Goal: Task Accomplishment & Management: Use online tool/utility

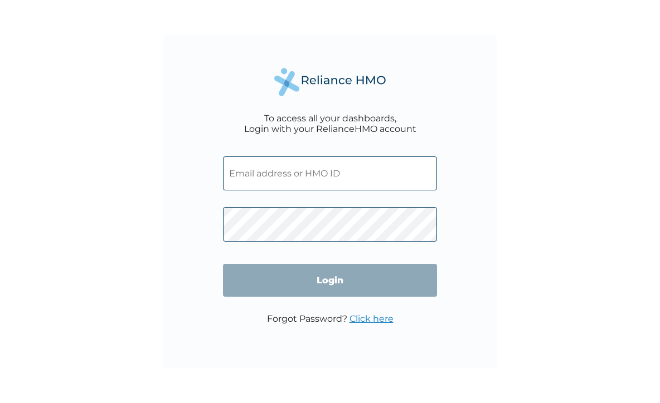
click at [279, 181] on input "text" at bounding box center [330, 174] width 214 height 34
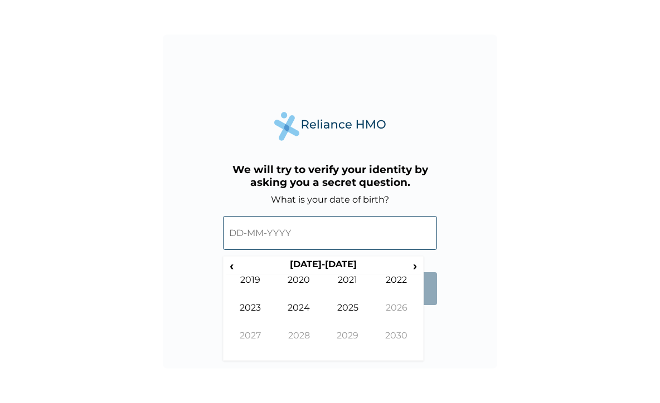
click at [300, 237] on input "text" at bounding box center [330, 233] width 214 height 34
click at [414, 265] on form "What is your date of birth? ‹ 2020-2029 › 2019 2020 2021 2022 2023 2024 2025 20…" at bounding box center [330, 256] width 214 height 122
click at [414, 265] on span "›" at bounding box center [415, 266] width 12 height 14
click at [229, 263] on span "‹" at bounding box center [232, 266] width 12 height 14
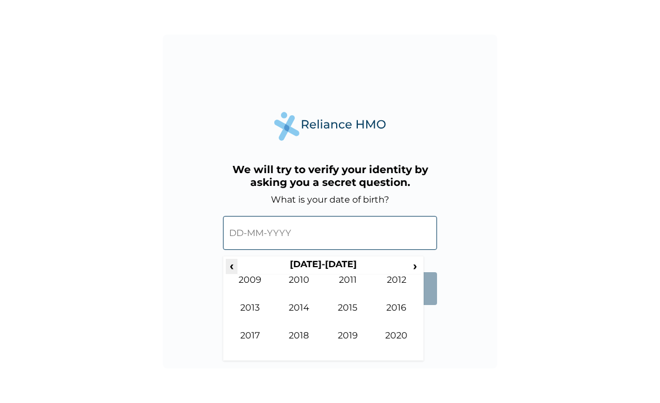
click at [229, 263] on span "‹" at bounding box center [232, 266] width 12 height 14
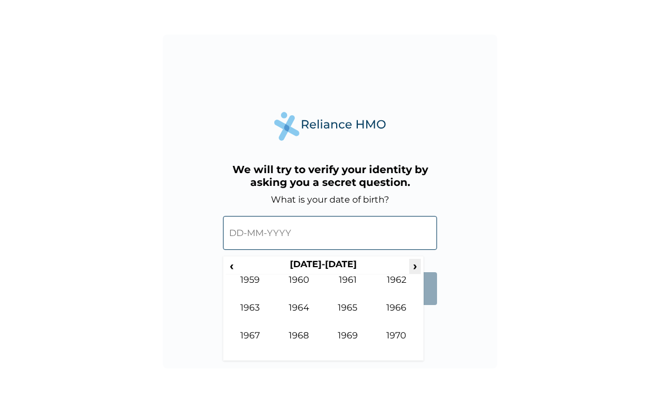
click at [418, 270] on span "›" at bounding box center [415, 266] width 12 height 14
click at [397, 312] on td "1996" at bounding box center [396, 317] width 49 height 28
click at [402, 287] on td "Apr" at bounding box center [396, 289] width 49 height 28
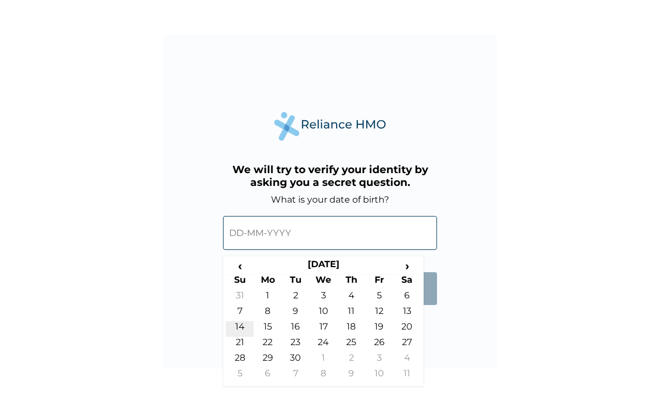
click at [242, 328] on td "14" at bounding box center [240, 330] width 28 height 16
type input "14-04-1996"
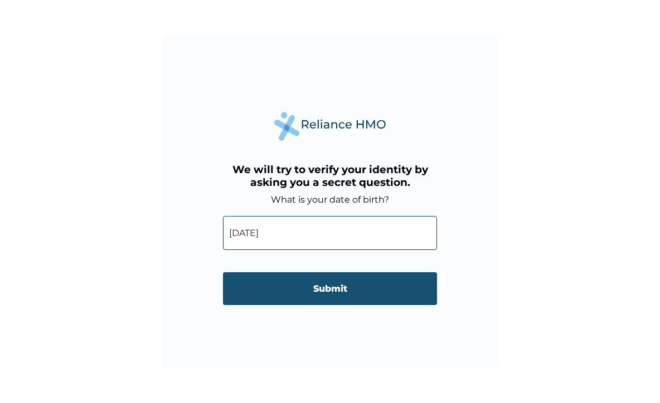
click at [342, 287] on input "Submit" at bounding box center [330, 289] width 214 height 33
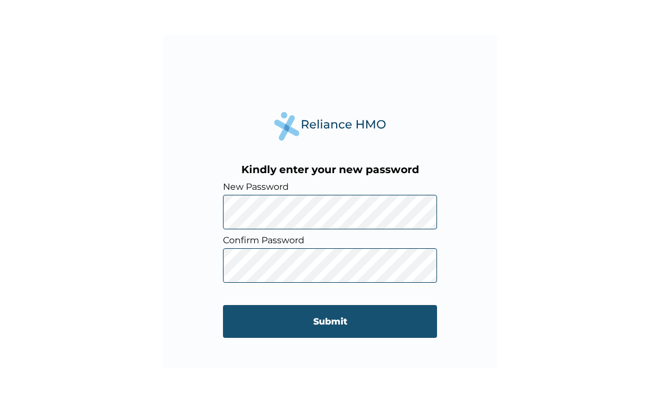
click at [275, 322] on input "Submit" at bounding box center [330, 321] width 214 height 33
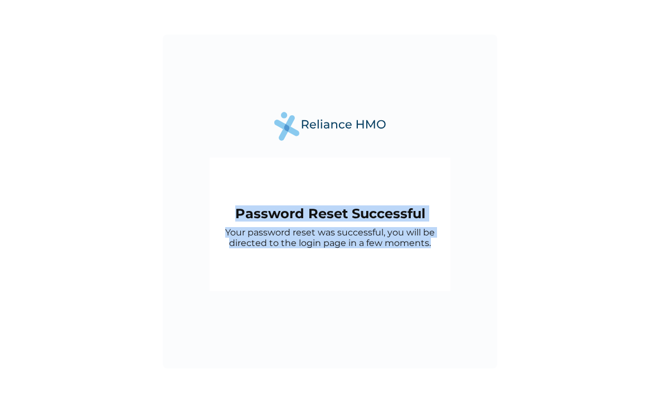
drag, startPoint x: 275, startPoint y: 322, endPoint x: 394, endPoint y: 168, distance: 193.9
click at [394, 168] on div "Password Reset Successful Your password reset was successful, you will be direc…" at bounding box center [330, 202] width 334 height 334
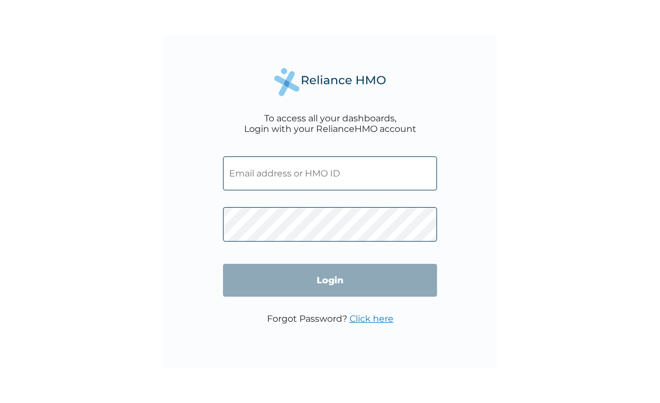
type input "[PERSON_NAME][EMAIL_ADDRESS][DOMAIN_NAME]"
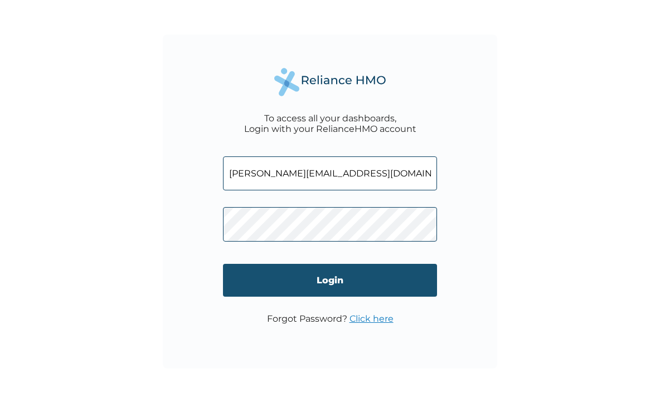
click at [310, 294] on input "Login" at bounding box center [330, 280] width 214 height 33
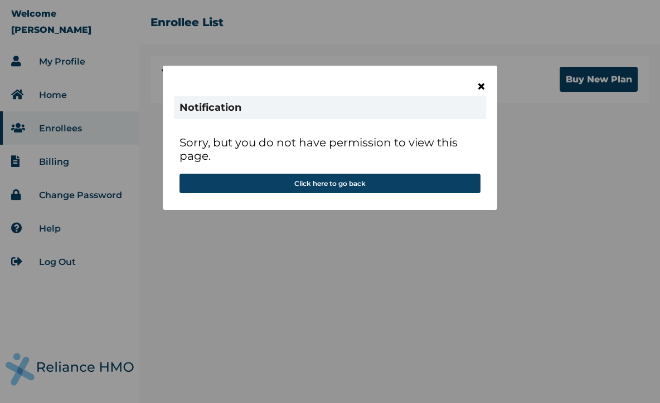
click at [480, 89] on span "×" at bounding box center [481, 86] width 9 height 19
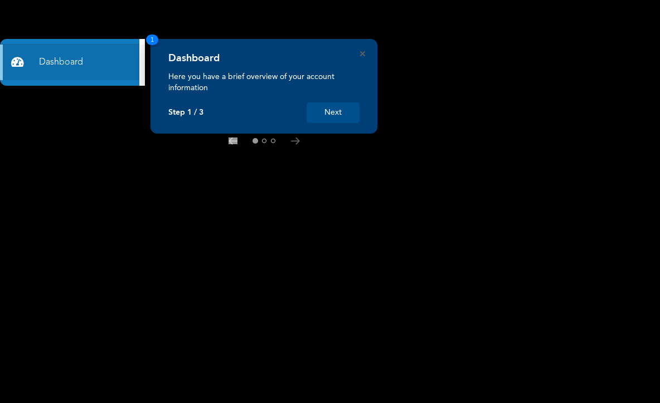
click at [348, 122] on button "Next" at bounding box center [333, 113] width 53 height 21
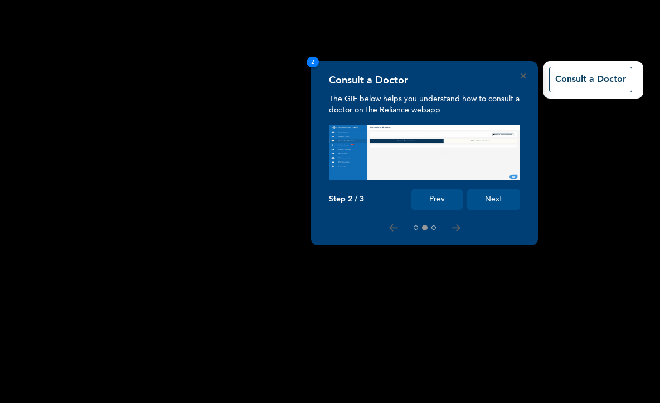
click at [348, 121] on div "Consult a Doctor The GIF below helps you understand how to consult a doctor on …" at bounding box center [424, 142] width 191 height 135
click at [492, 197] on button "Next" at bounding box center [493, 199] width 53 height 21
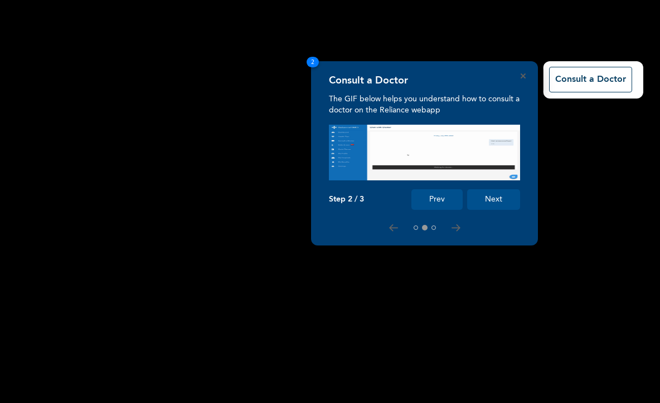
scroll to position [80, 0]
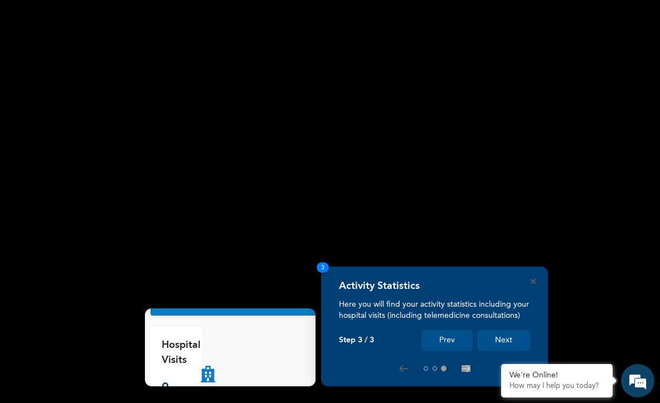
click at [582, 336] on rect at bounding box center [330, 201] width 660 height 403
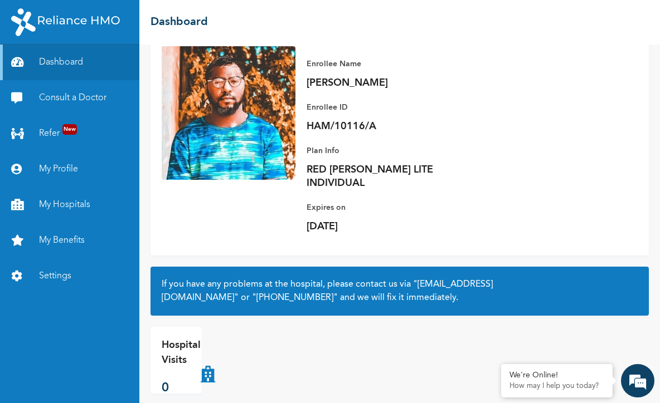
scroll to position [0, 0]
click at [84, 199] on link "My Hospitals" at bounding box center [69, 205] width 139 height 36
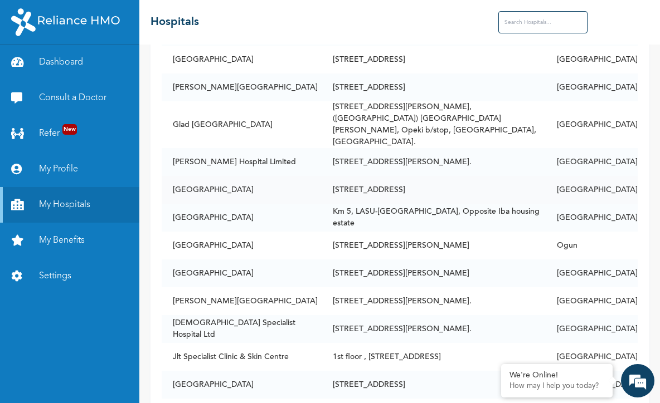
scroll to position [1275, 0]
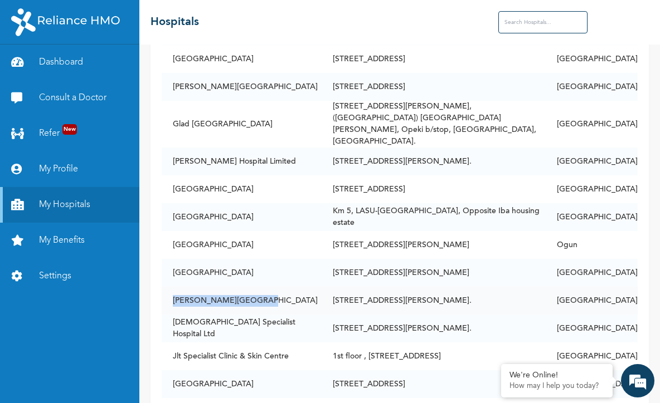
drag, startPoint x: 168, startPoint y: 195, endPoint x: 255, endPoint y: 200, distance: 86.5
click at [255, 287] on td "[PERSON_NAME][GEOGRAPHIC_DATA]" at bounding box center [242, 301] width 160 height 28
copy td "[PERSON_NAME][GEOGRAPHIC_DATA]"
click at [269, 287] on td "[PERSON_NAME][GEOGRAPHIC_DATA]" at bounding box center [242, 301] width 160 height 28
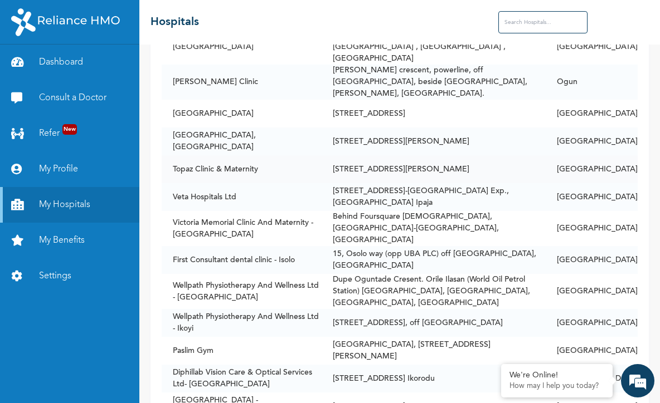
scroll to position [1936, 0]
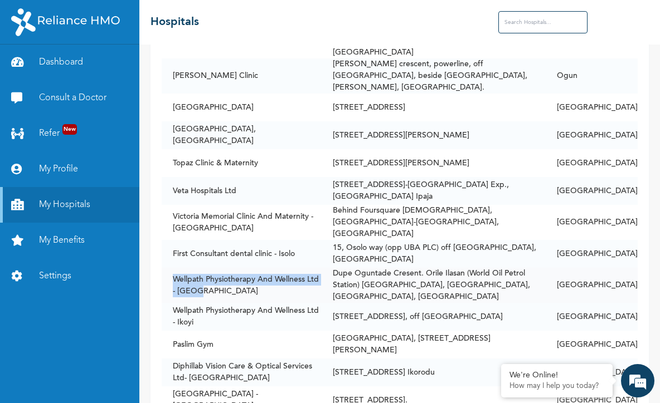
drag, startPoint x: 171, startPoint y: 143, endPoint x: 214, endPoint y: 155, distance: 44.6
click at [214, 268] on td "Wellpath Physiotherapy And Wellness Ltd - [GEOGRAPHIC_DATA]" at bounding box center [242, 285] width 160 height 35
copy td "Wellpath Physiotherapy And Wellness Ltd - [GEOGRAPHIC_DATA]"
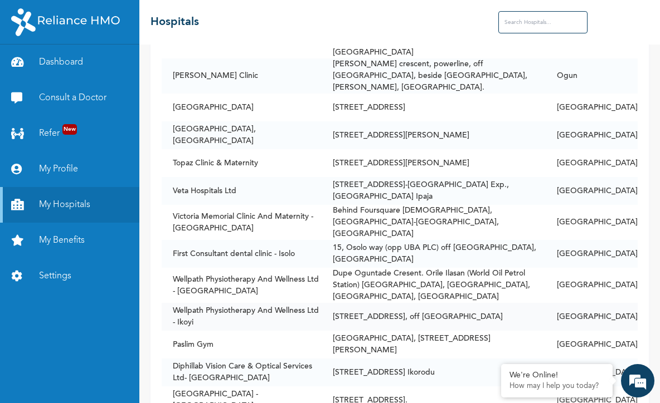
click at [245, 303] on td "Wellpath Physiotherapy And Wellness Ltd - Ikoyi" at bounding box center [242, 317] width 160 height 28
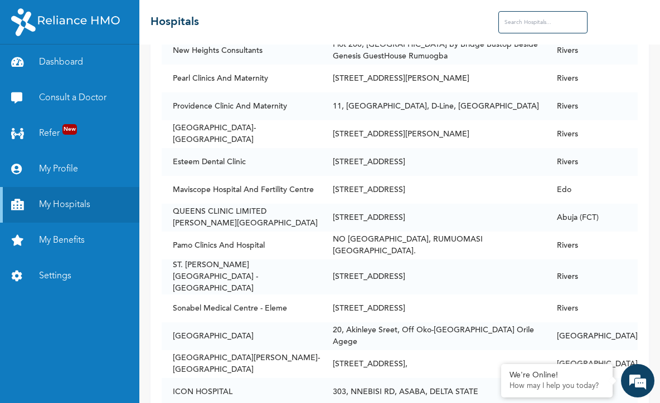
scroll to position [4734, 0]
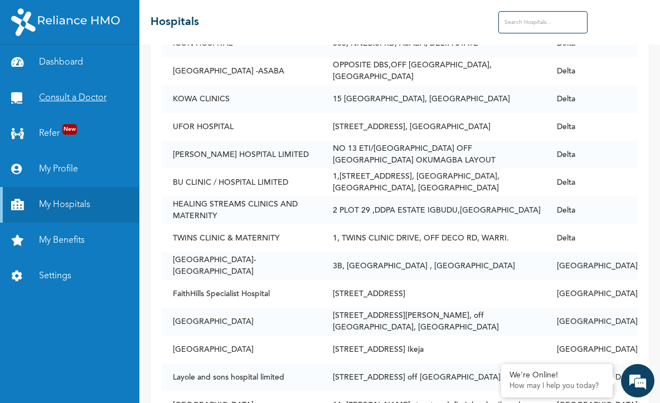
click at [95, 101] on link "Consult a Doctor" at bounding box center [69, 98] width 139 height 36
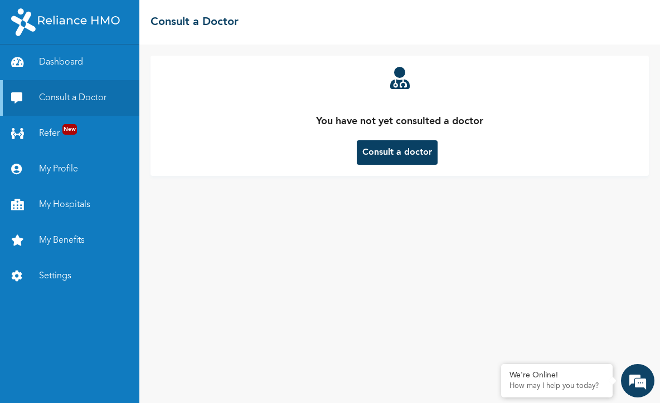
click at [416, 158] on button "Consult a doctor" at bounding box center [397, 152] width 81 height 25
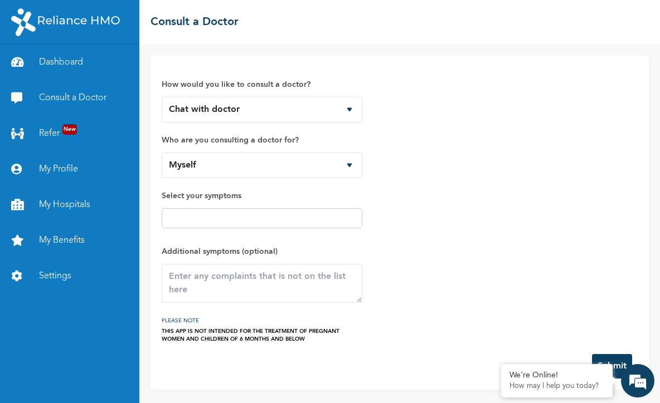
click at [339, 221] on input "text" at bounding box center [262, 218] width 194 height 13
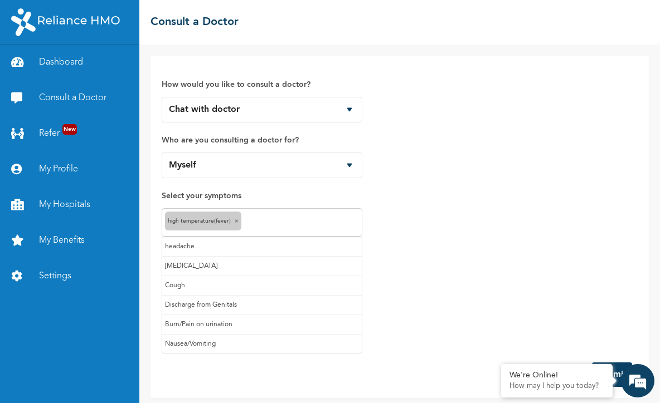
click at [260, 222] on input "text" at bounding box center [301, 222] width 115 height 13
click at [294, 218] on input "text" at bounding box center [317, 222] width 82 height 13
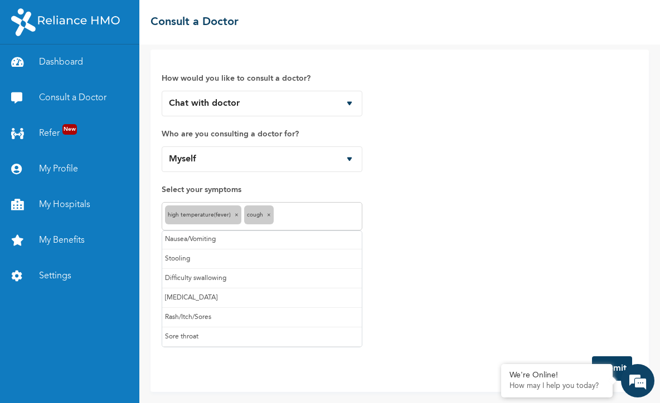
scroll to position [79, 0]
click at [339, 220] on input "text" at bounding box center [340, 216] width 37 height 13
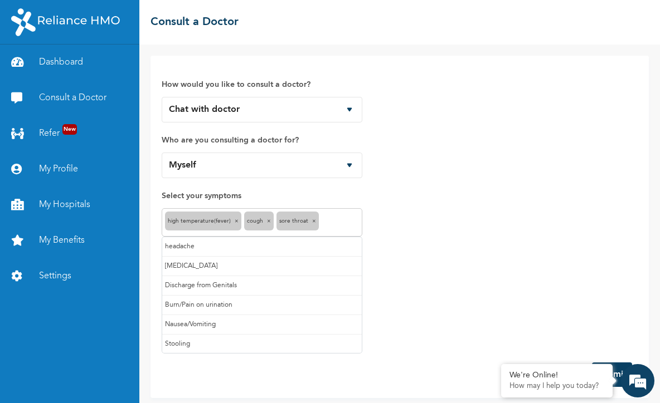
scroll to position [0, 0]
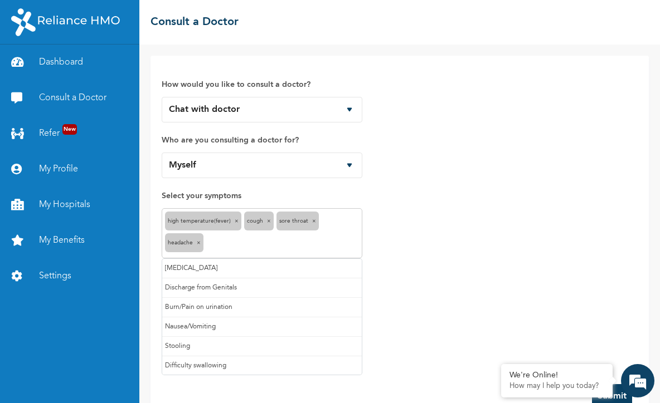
click at [308, 242] on input "text" at bounding box center [282, 244] width 153 height 13
click at [457, 307] on div "How would you like to consult a doctor? Chat with doctor Phone Call Who are you…" at bounding box center [400, 220] width 476 height 307
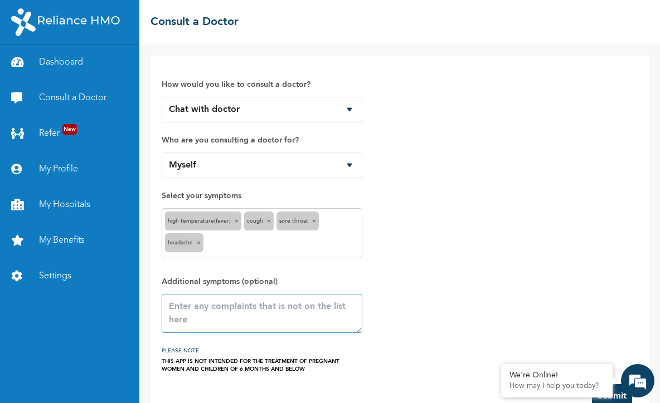
click at [274, 317] on textarea at bounding box center [262, 313] width 201 height 39
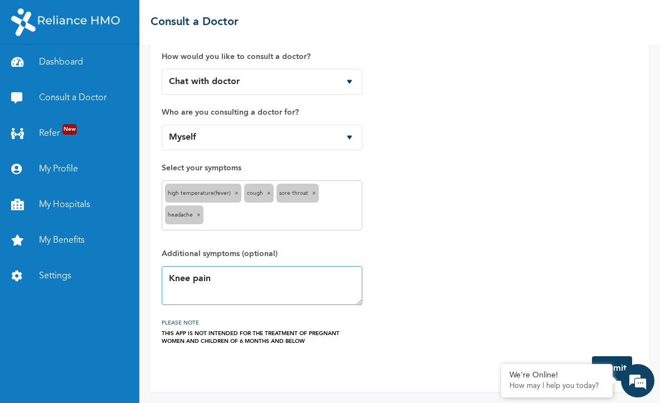
scroll to position [0, 0]
type textarea "Knee pain"
click at [617, 363] on button "Submit" at bounding box center [612, 369] width 40 height 25
